Goal: Information Seeking & Learning: Learn about a topic

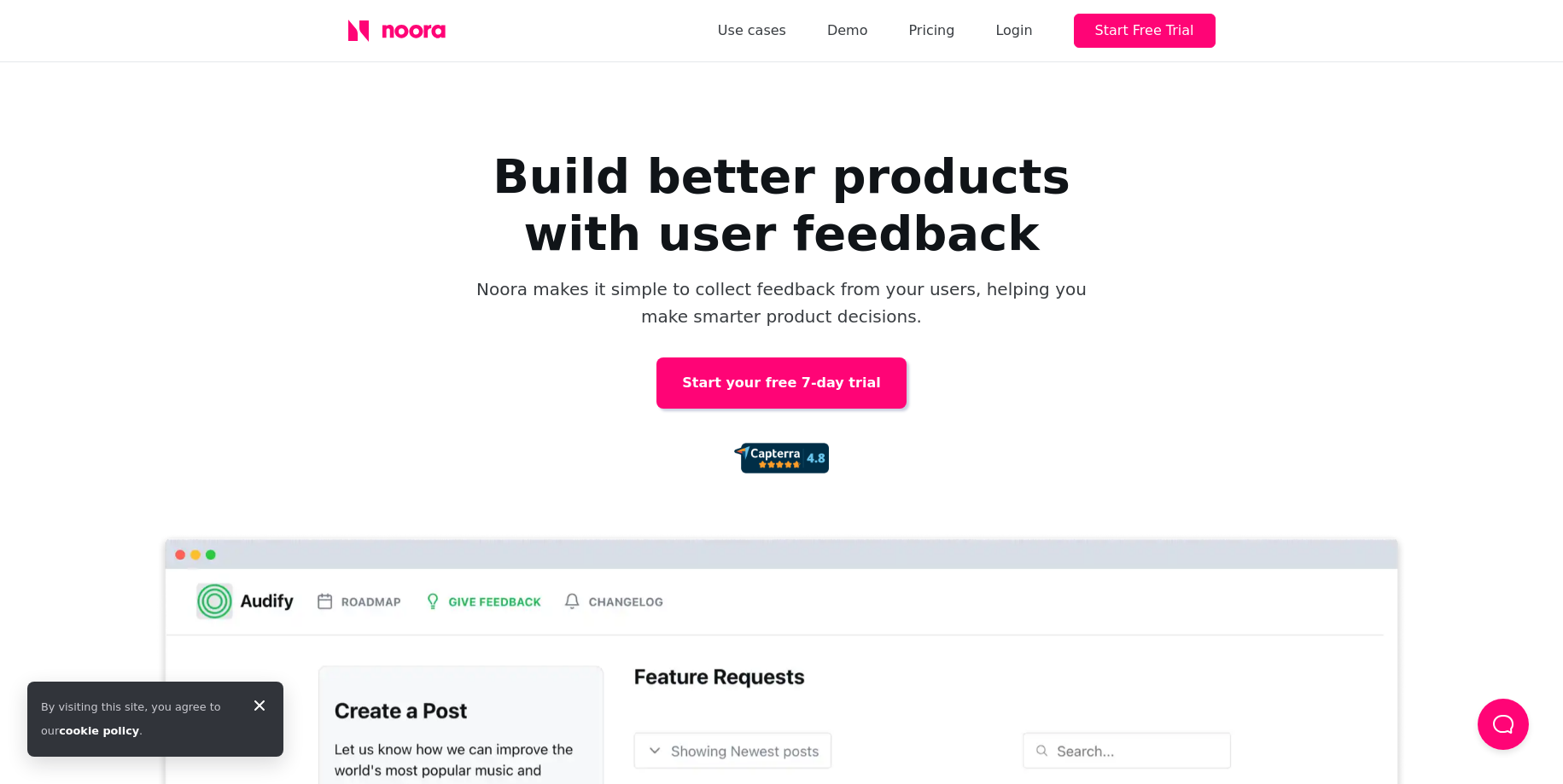
click at [814, 392] on link "Start your free 7-day trial" at bounding box center [781, 383] width 249 height 51
click at [868, 33] on link "Demo" at bounding box center [848, 31] width 41 height 24
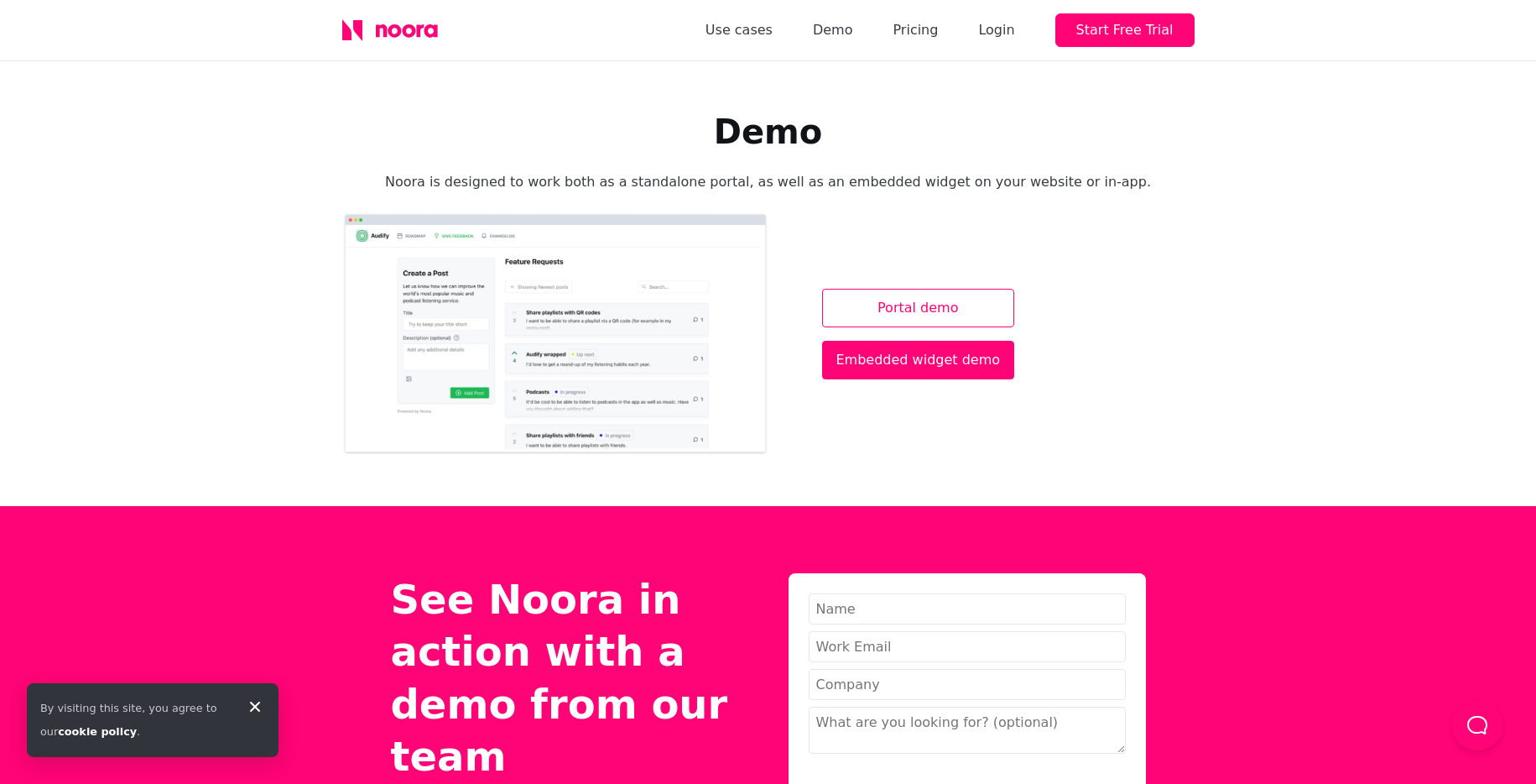
click at [948, 319] on link "Portal demo" at bounding box center [918, 307] width 193 height 39
click at [1296, 114] on div "Demo Noora is designed to work both as a standalone portal, as well as an embed…" at bounding box center [768, 284] width 1536 height 444
